Goal: Find specific page/section: Find specific page/section

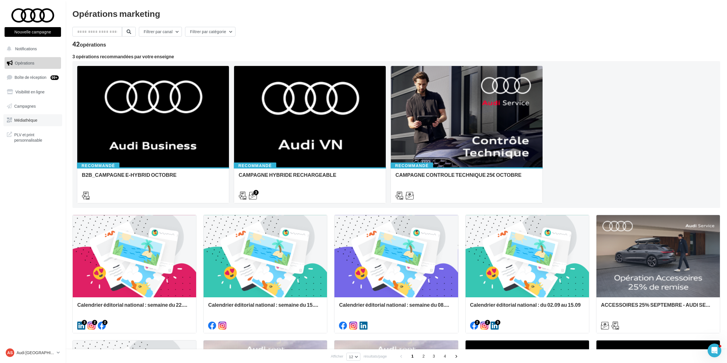
click at [35, 122] on span "Médiathèque" at bounding box center [25, 120] width 23 height 5
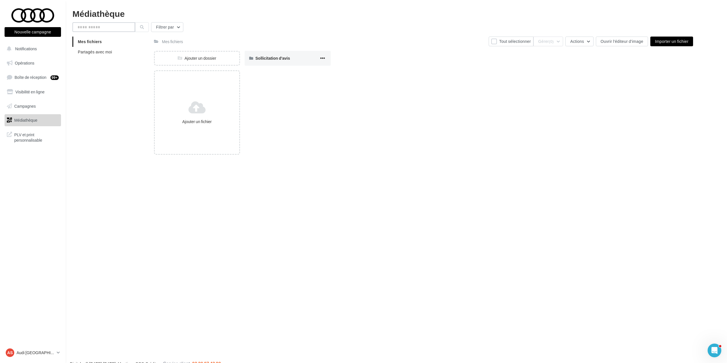
click at [95, 28] on input "text" at bounding box center [103, 27] width 63 height 10
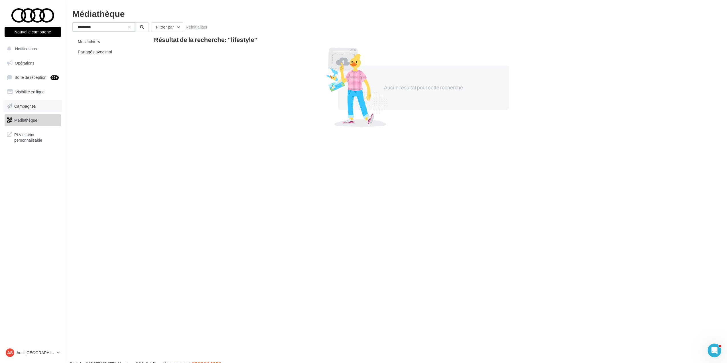
type input "*********"
click at [46, 101] on link "Campagnes" at bounding box center [32, 106] width 59 height 12
